Goal: Answer question/provide support

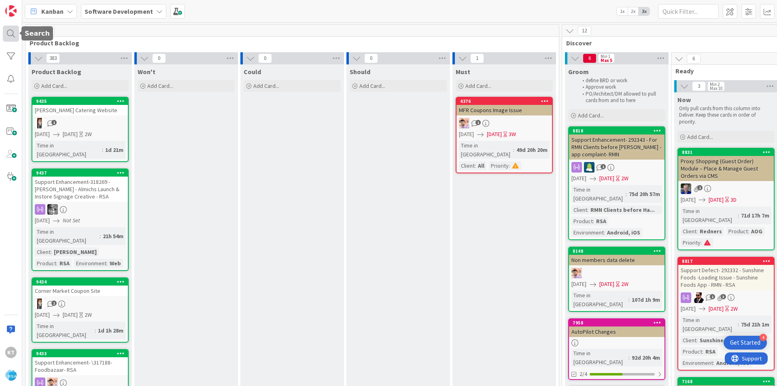
click at [7, 31] on div at bounding box center [11, 33] width 16 height 16
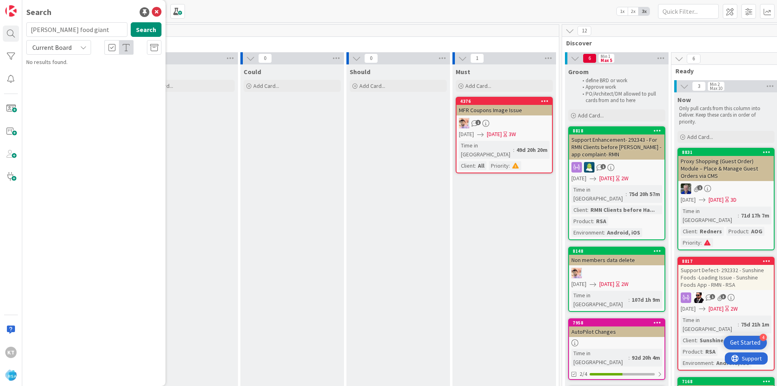
type input "[PERSON_NAME] food giant"
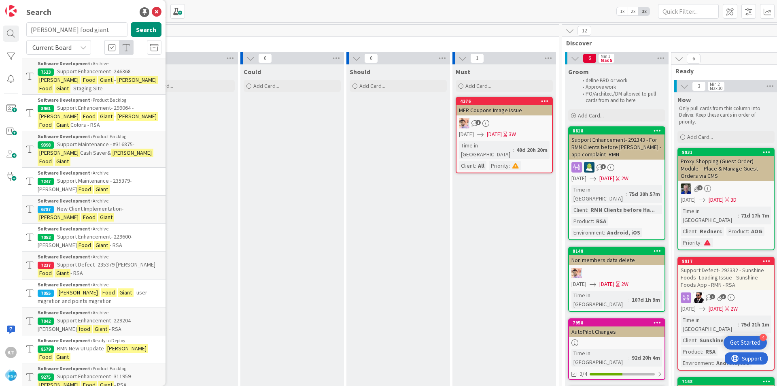
click at [94, 142] on span "Support Maintenance - #316875-" at bounding box center [95, 143] width 77 height 7
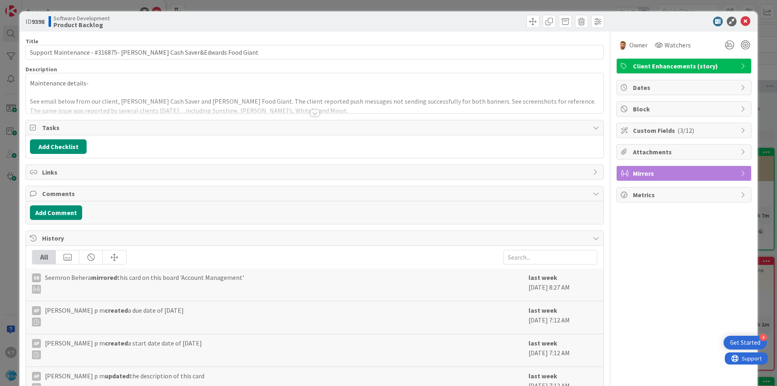
click at [103, 111] on div at bounding box center [314, 103] width 577 height 21
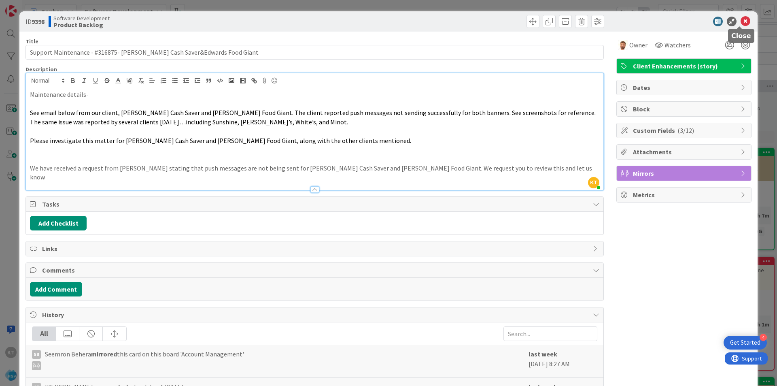
click at [741, 19] on icon at bounding box center [746, 22] width 10 height 10
